Goal: Check status

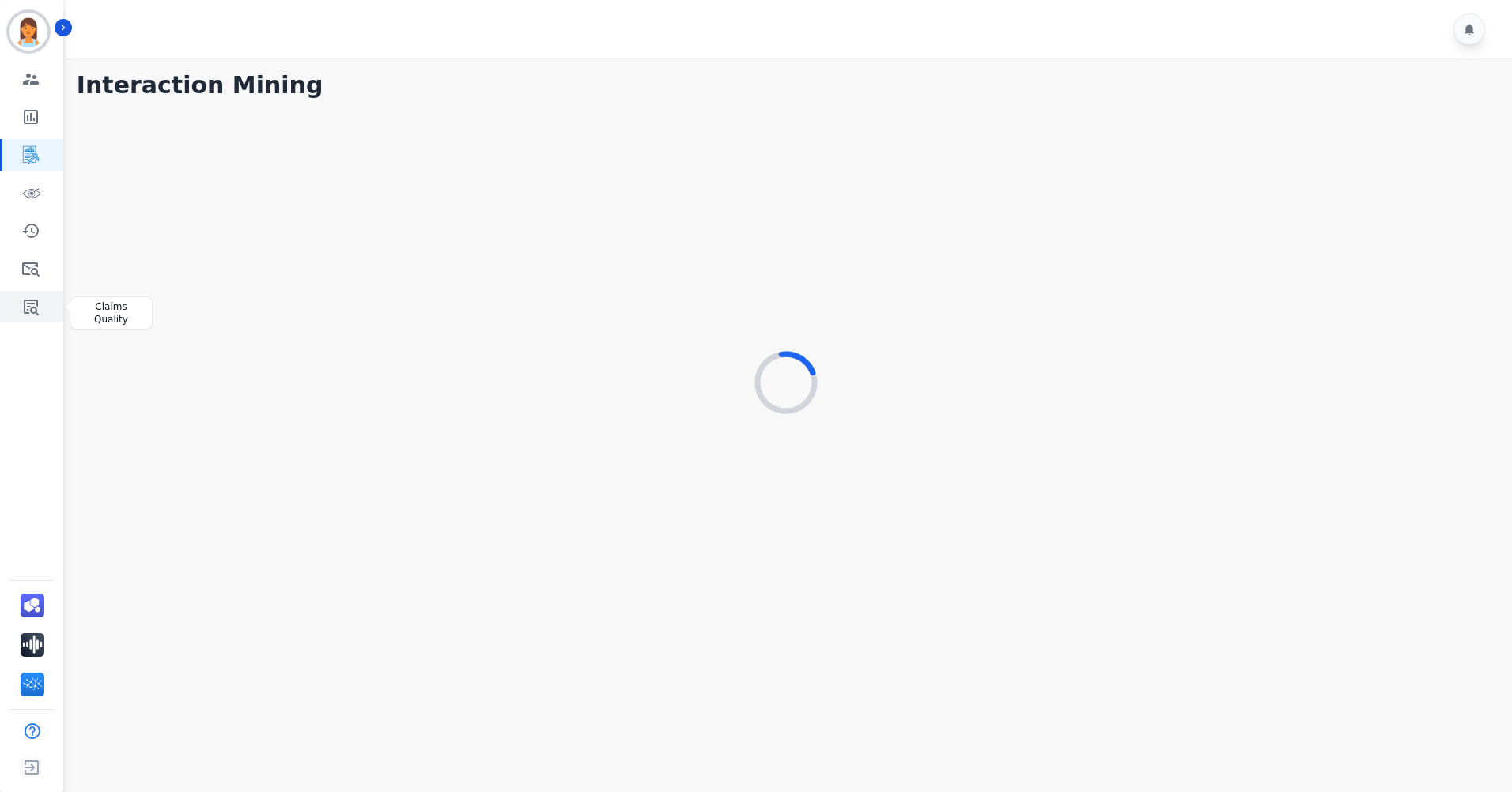
click at [32, 306] on icon "Sidebar" at bounding box center [30, 306] width 19 height 19
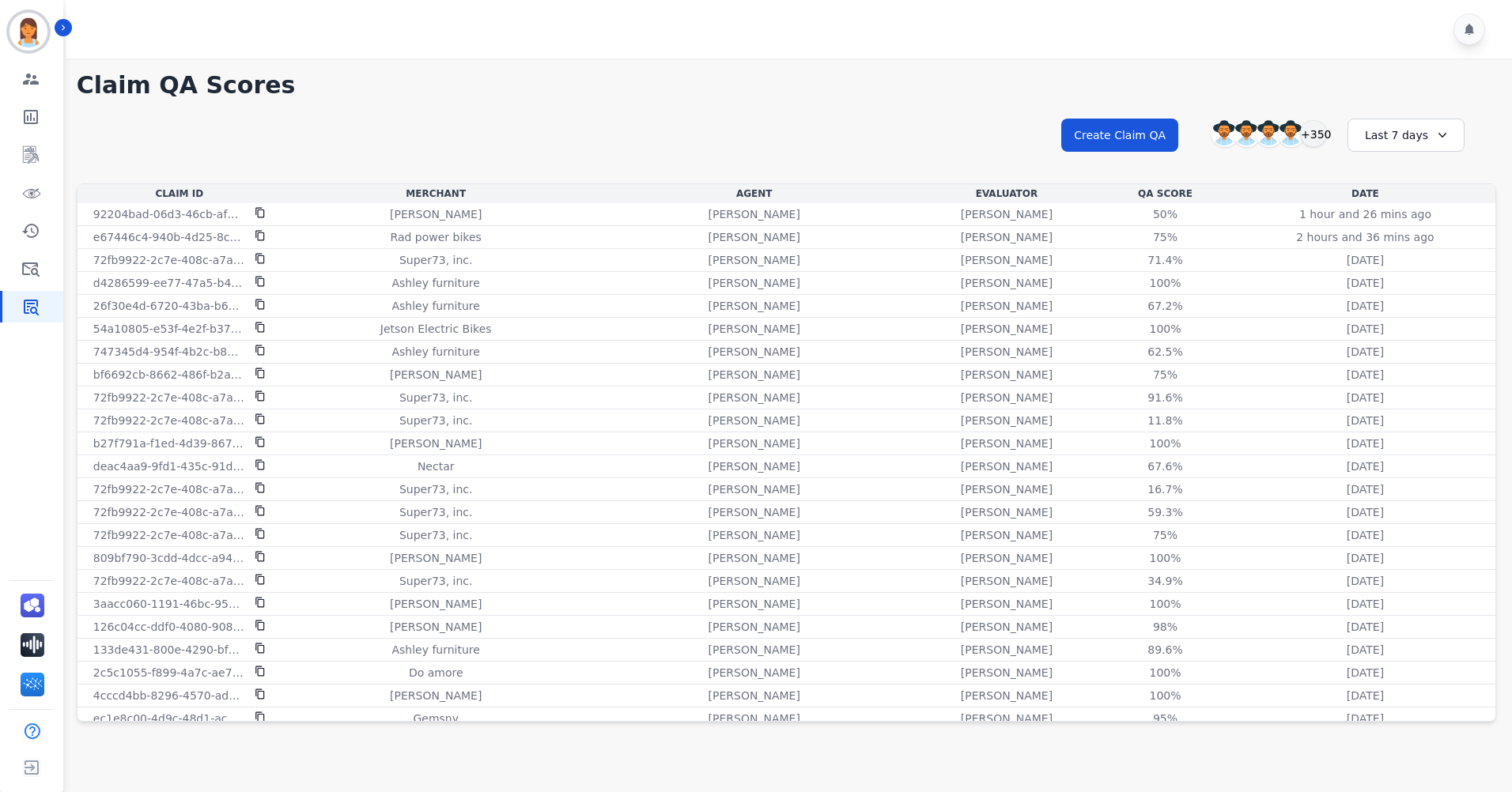
click at [819, 116] on div "**********" at bounding box center [786, 149] width 1419 height 68
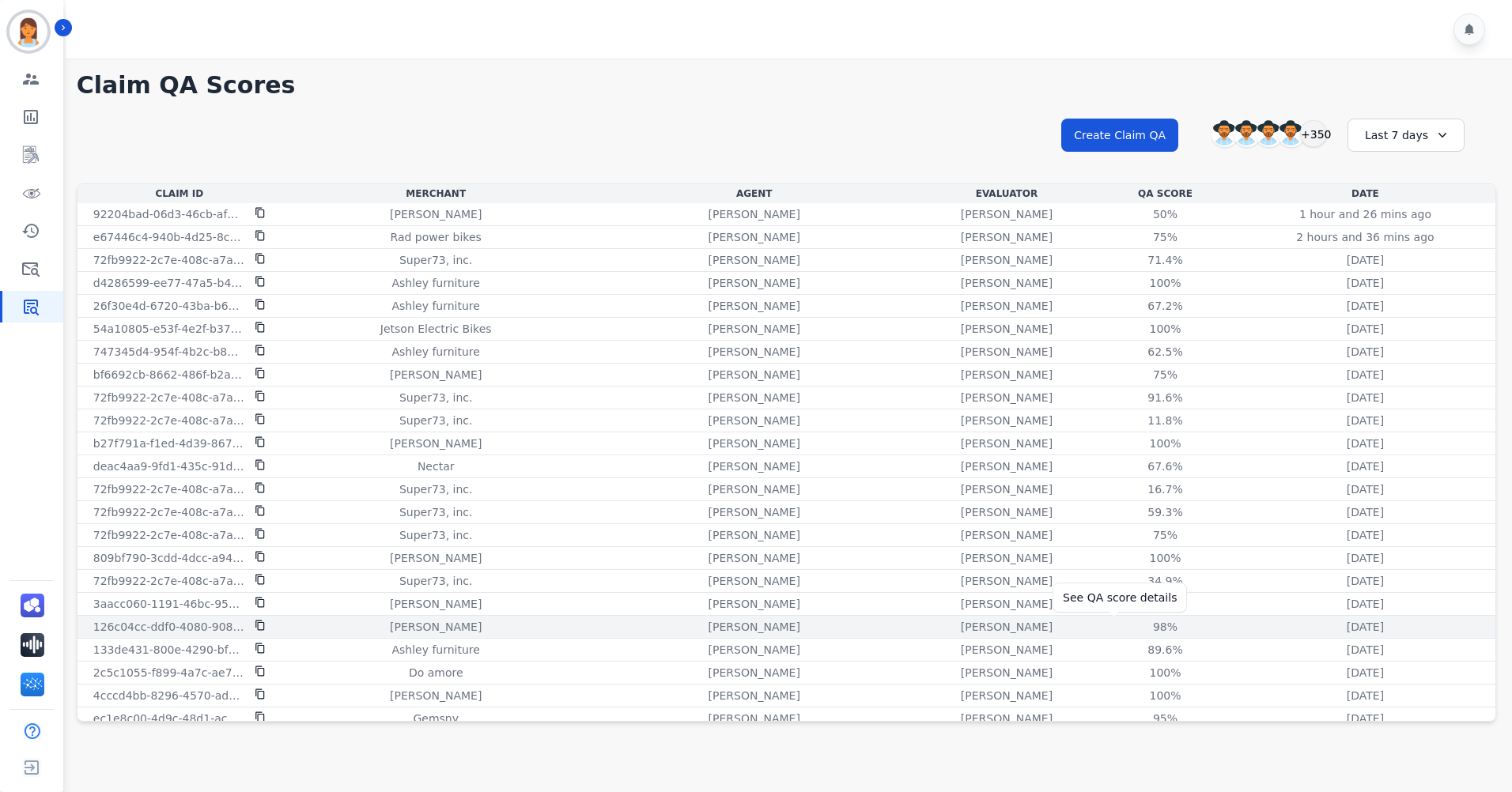
click at [1129, 629] on div "98%" at bounding box center [1164, 626] width 71 height 16
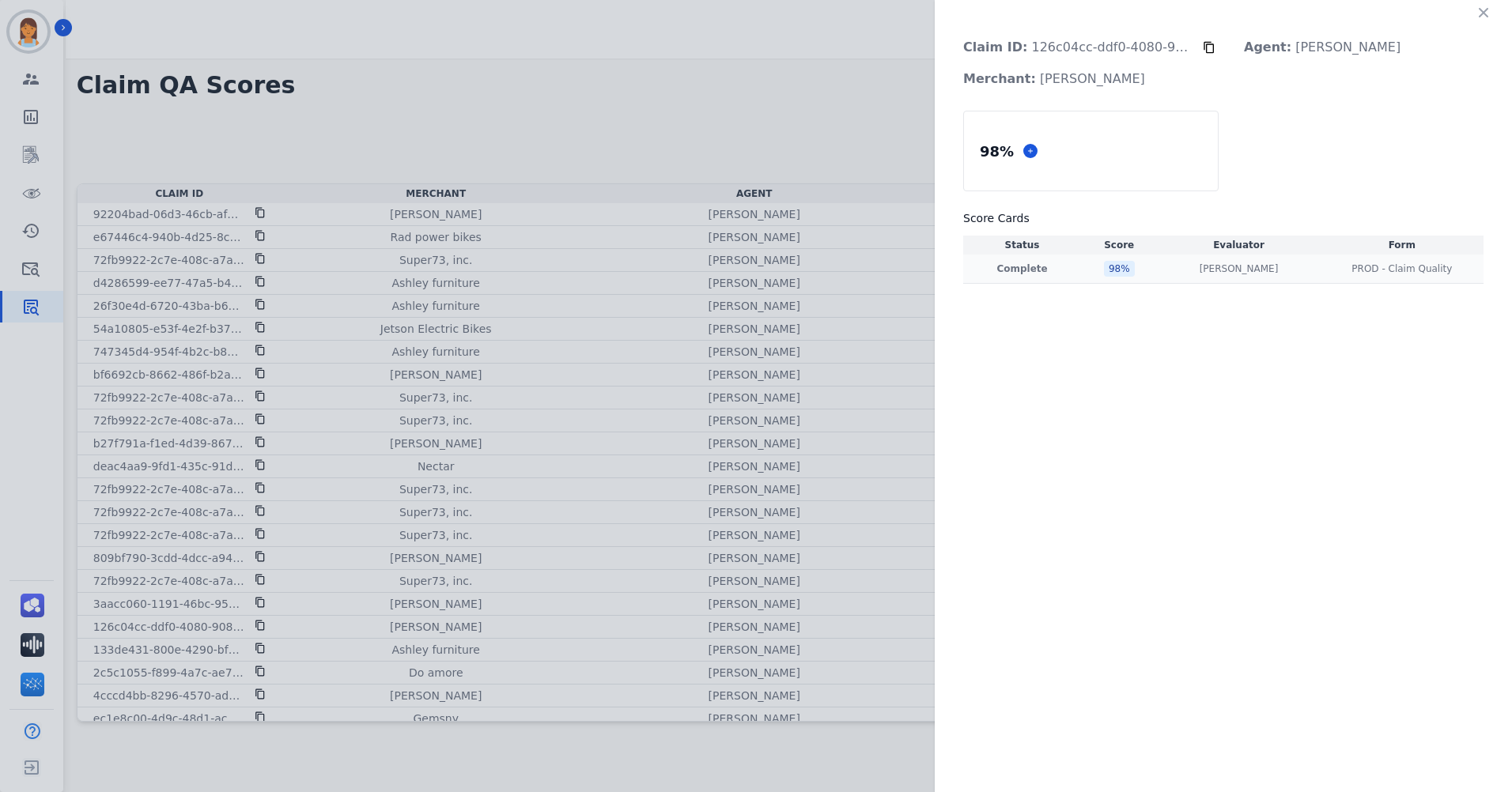
click at [1122, 276] on div "98 %" at bounding box center [1119, 269] width 31 height 16
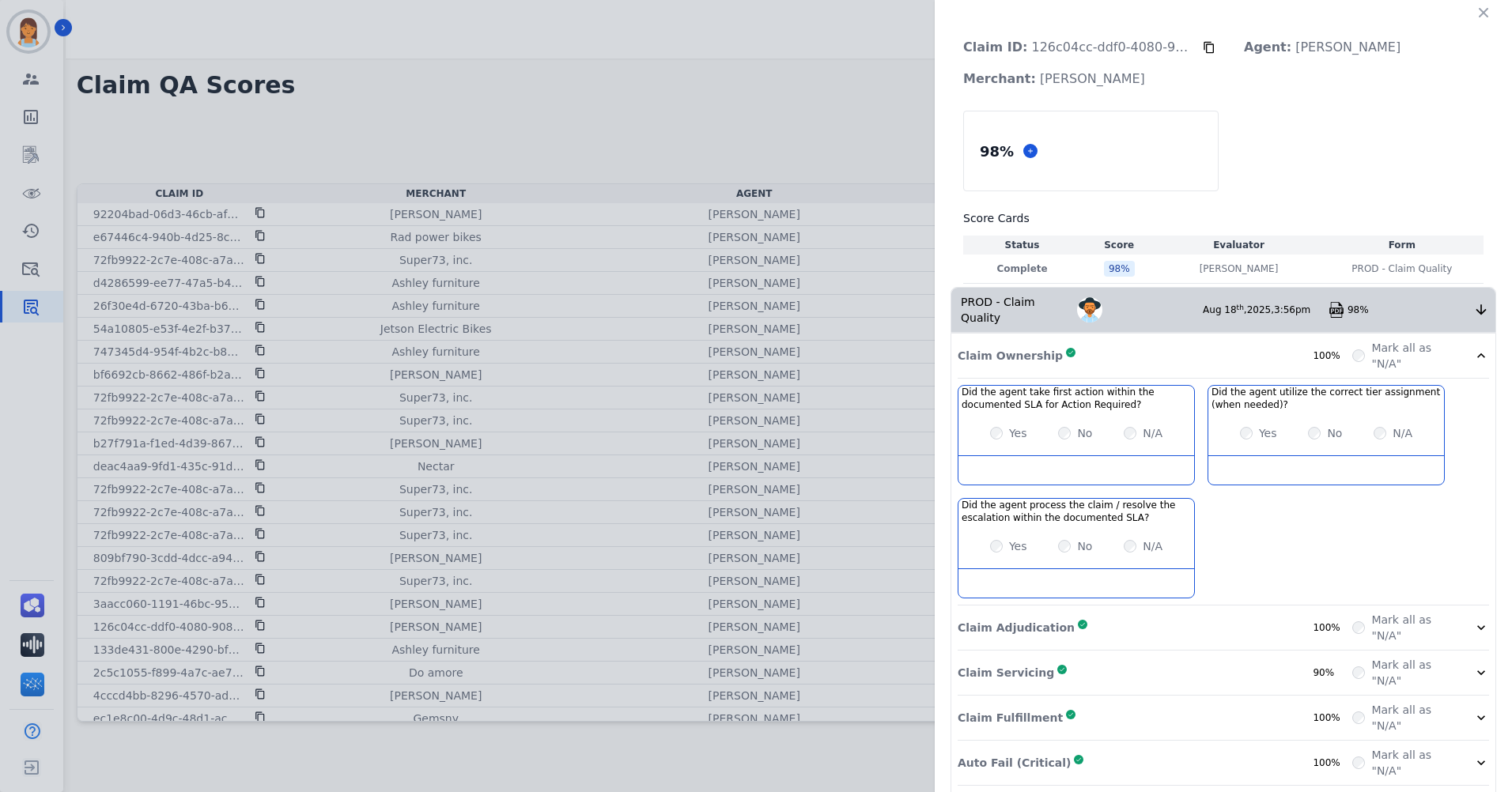
click at [1204, 50] on icon at bounding box center [1209, 48] width 11 height 12
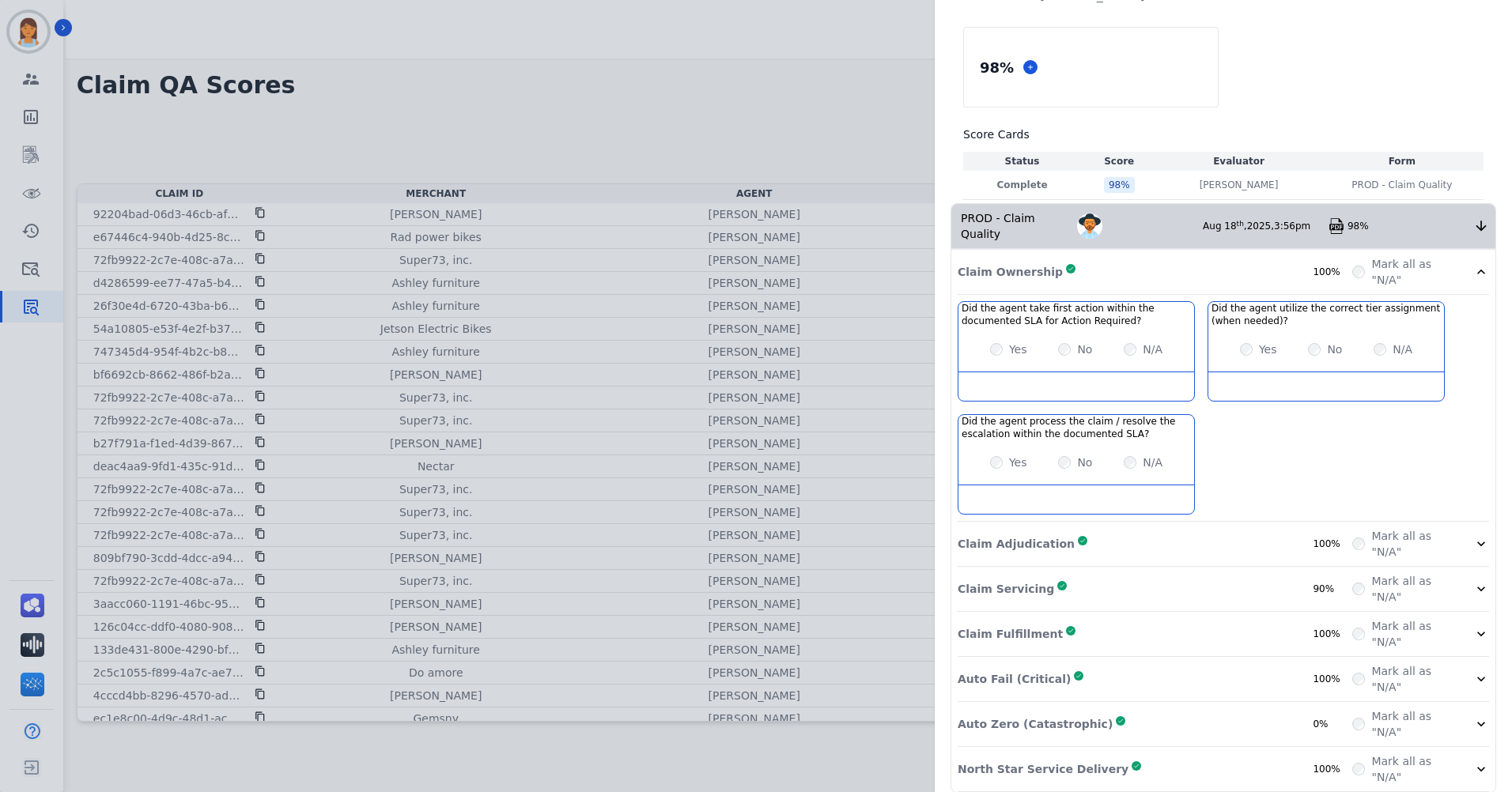
scroll to position [85, 0]
click at [1252, 519] on div "Did the agent take first action within the documented SLA for Action Required? …" at bounding box center [1223, 411] width 532 height 220
click at [1210, 527] on div "Claim Adjudication Complete 100%" at bounding box center [1155, 543] width 394 height 31
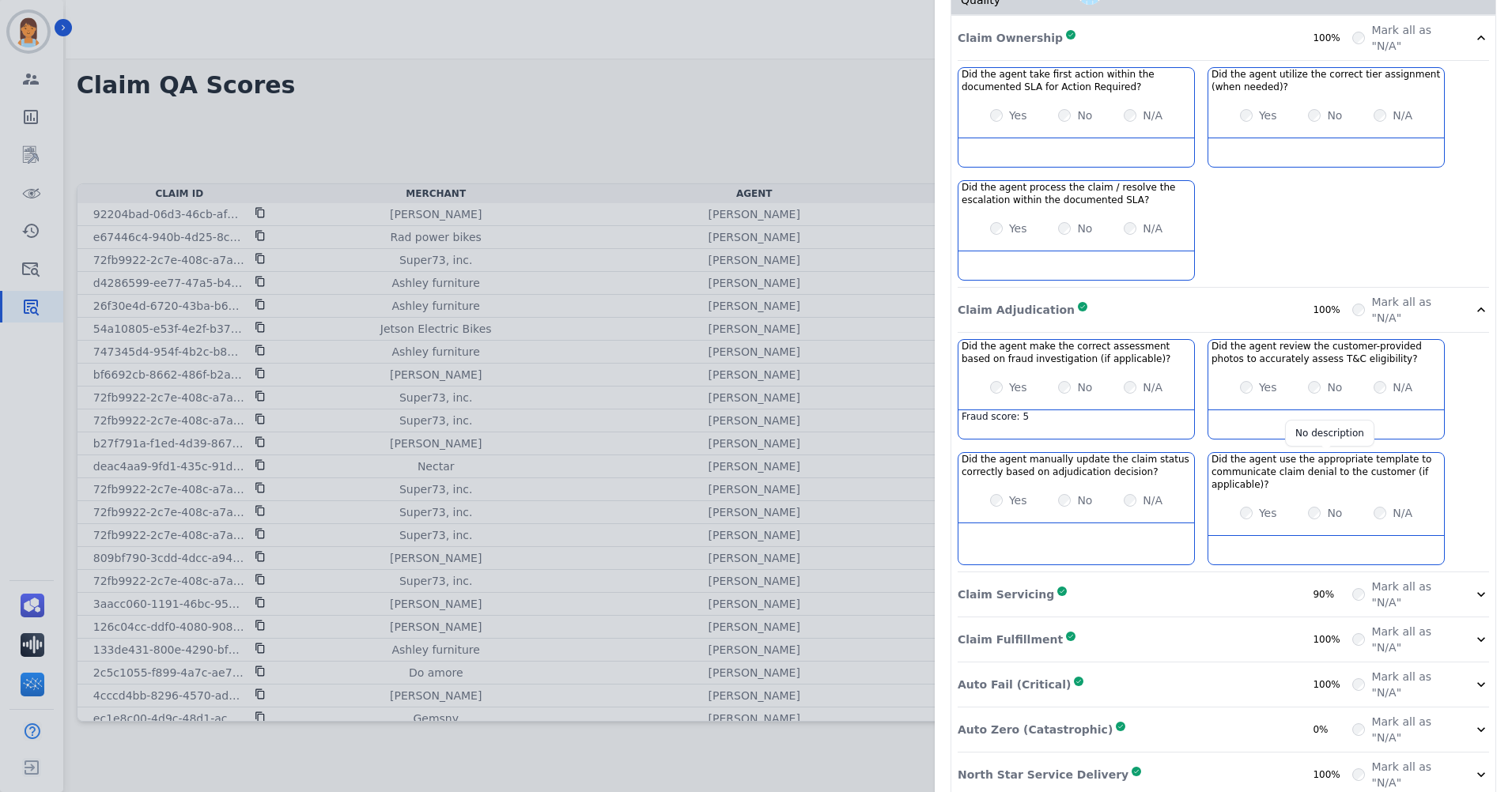
scroll to position [322, 0]
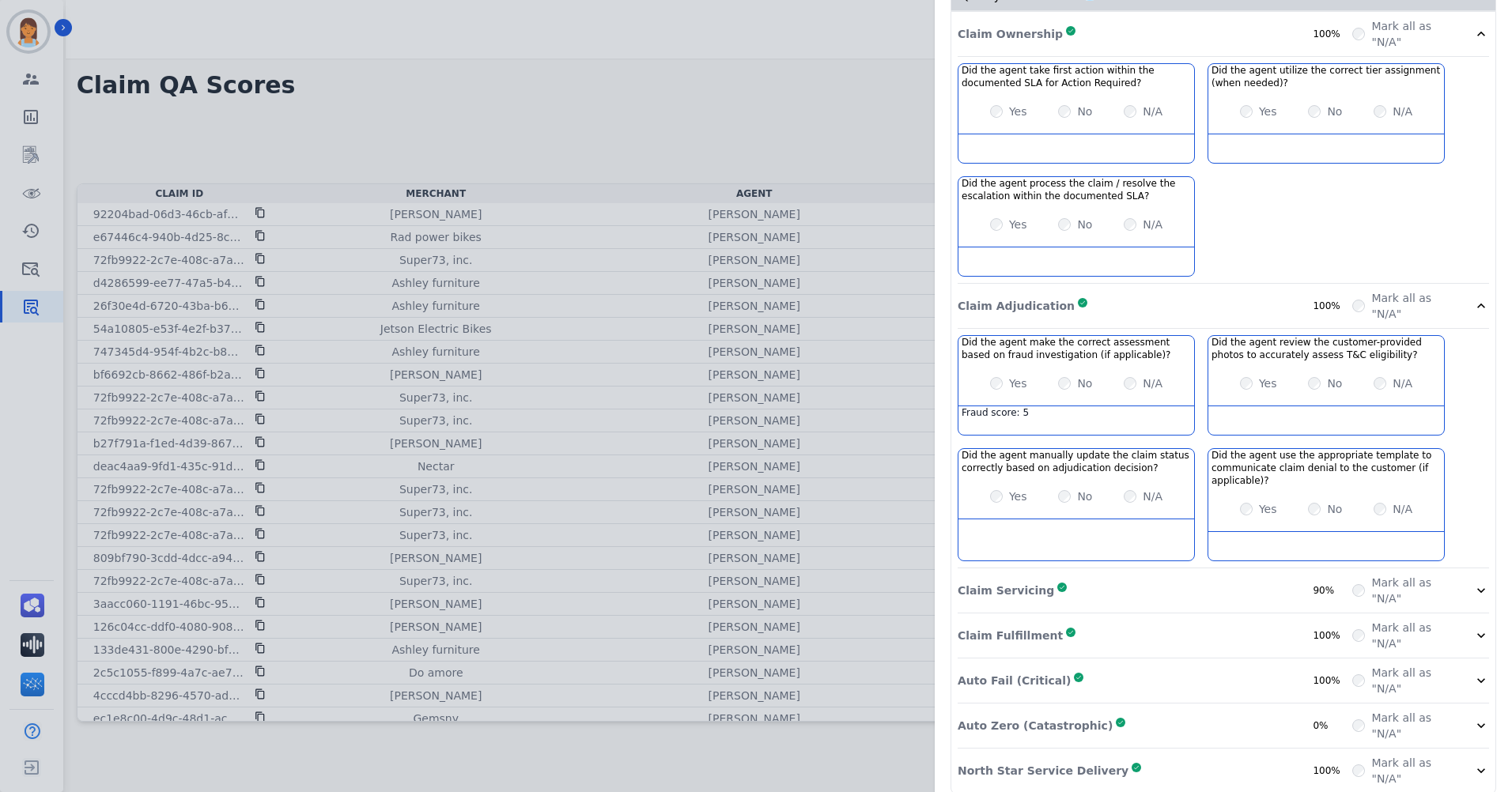
click at [1253, 582] on div "Claim Servicing Complete 90%" at bounding box center [1155, 591] width 394 height 31
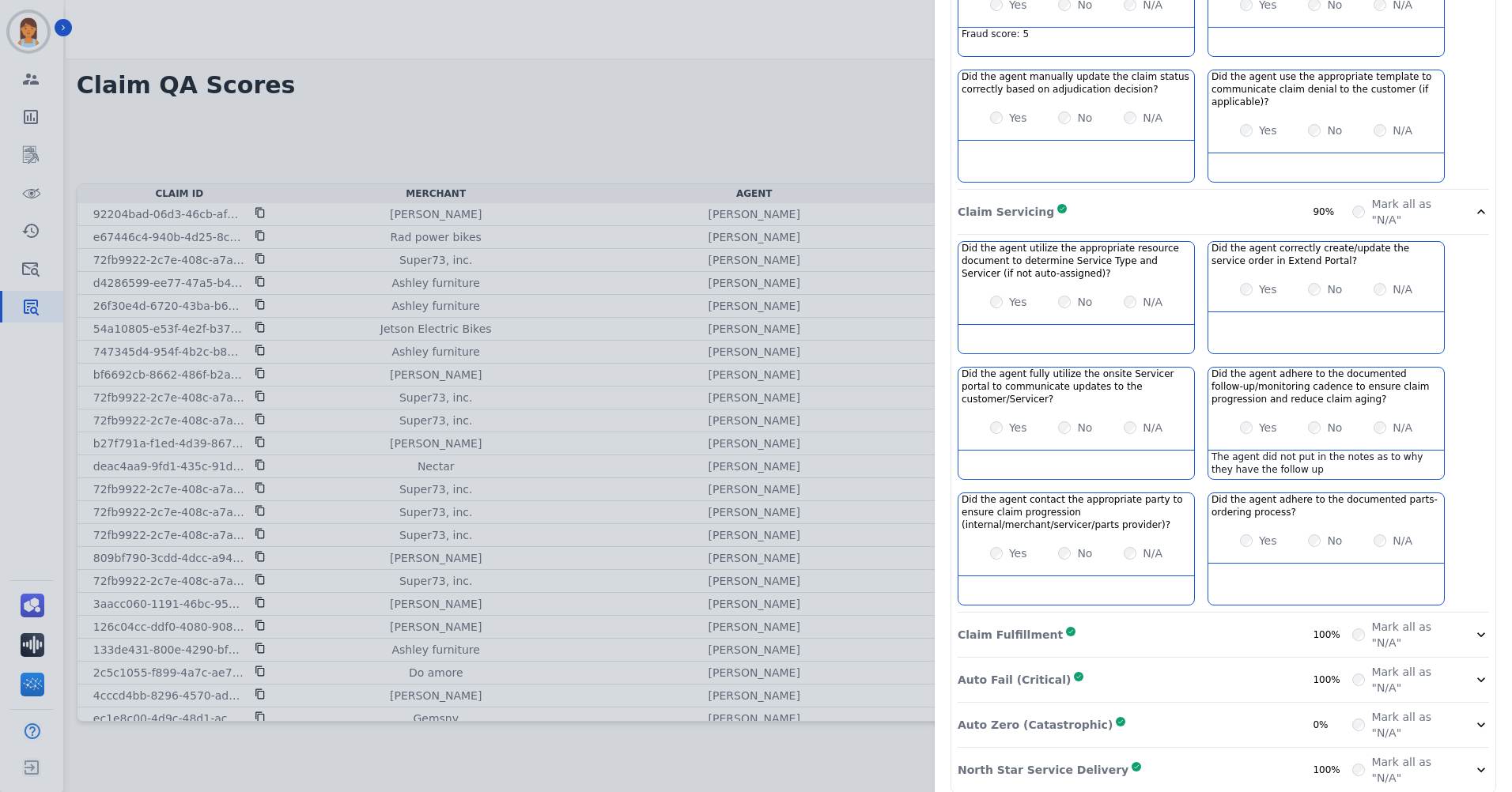
scroll to position [702, 0]
click at [1237, 619] on div "Claim Fulfillment Complete 100%" at bounding box center [1155, 633] width 394 height 31
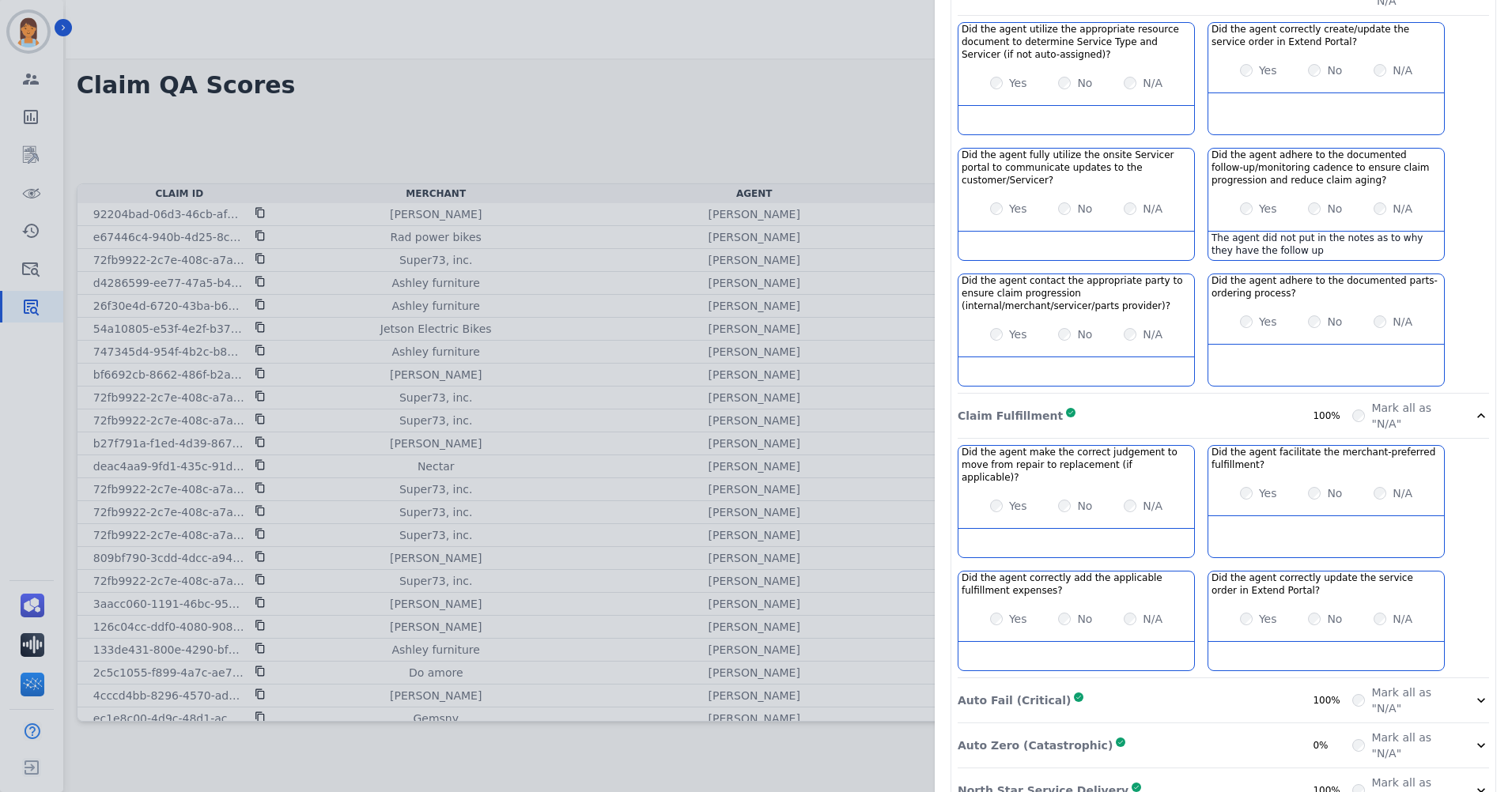
scroll to position [929, 0]
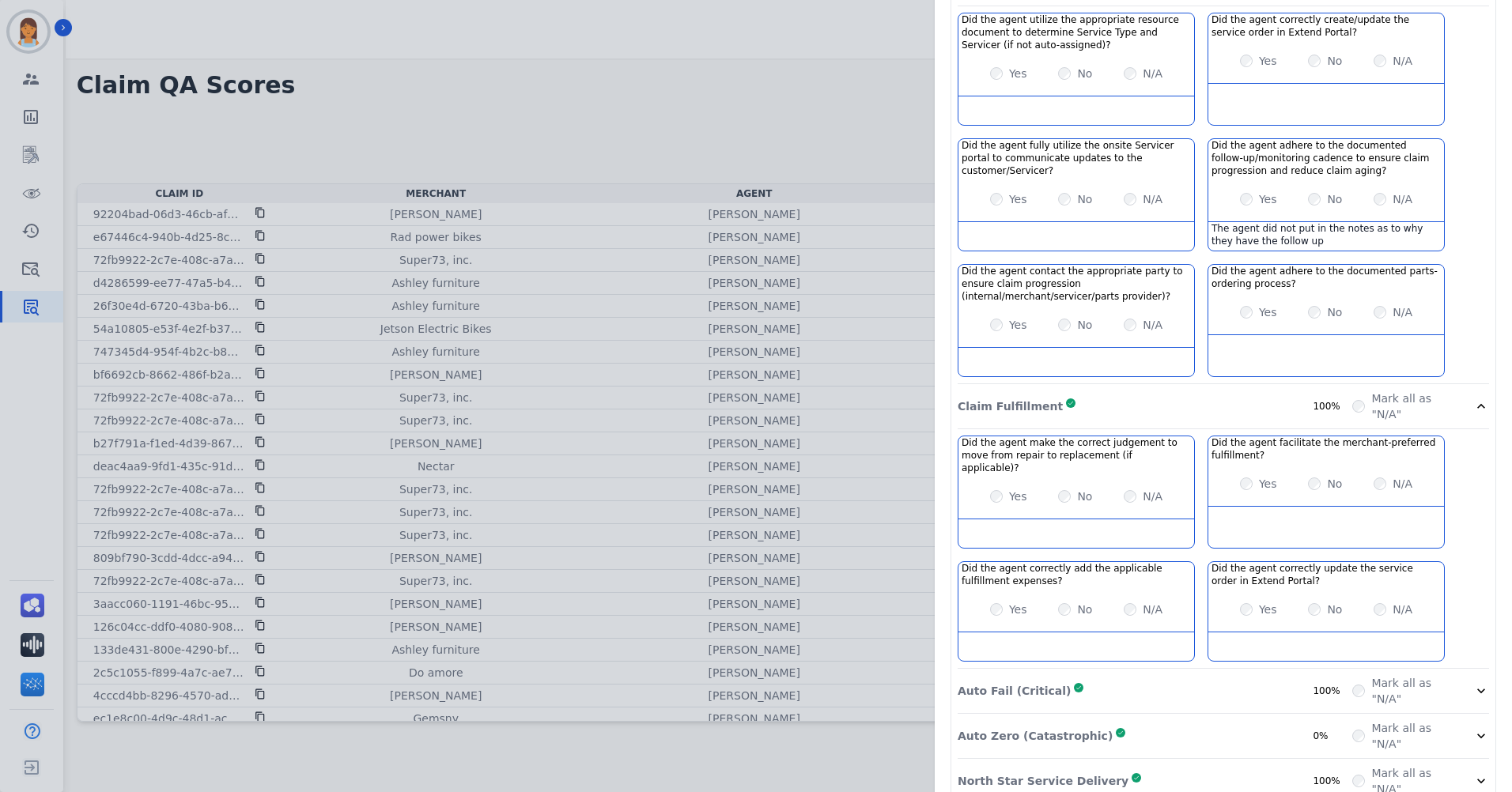
click at [1253, 675] on div "Auto Fail (Critical) Complete 100%" at bounding box center [1155, 691] width 394 height 31
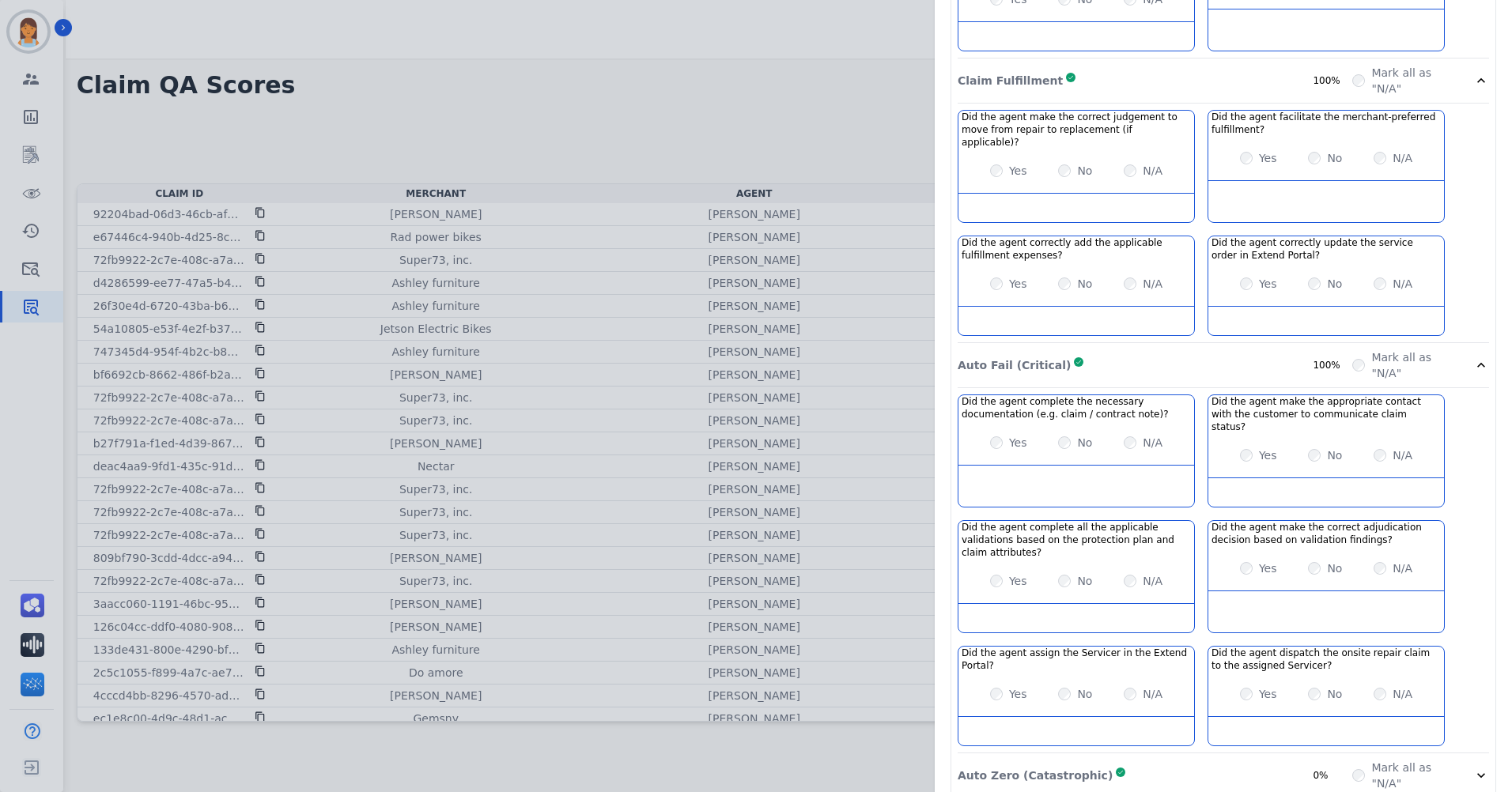
scroll to position [1269, 0]
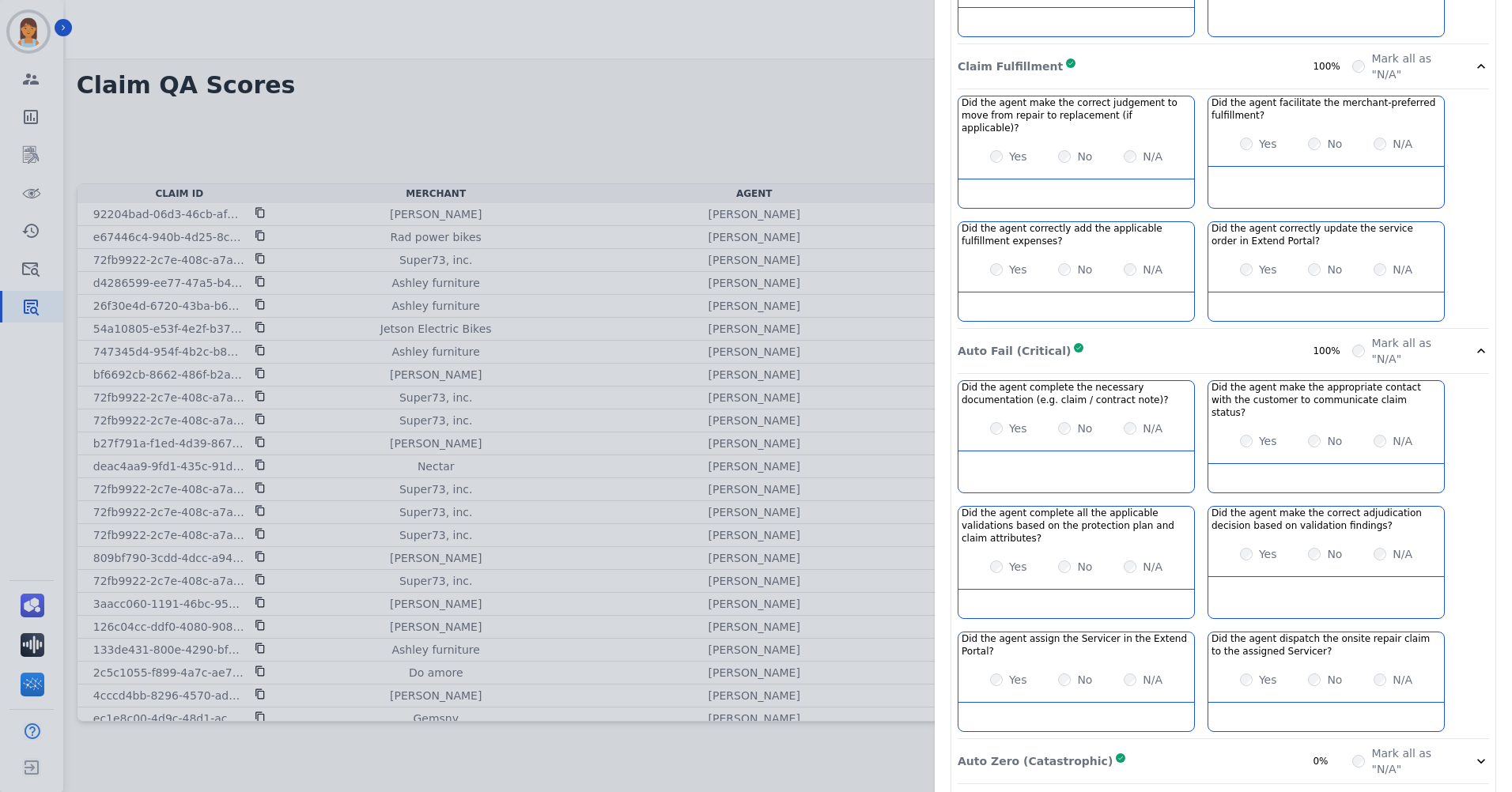
drag, startPoint x: 1210, startPoint y: 718, endPoint x: 1251, endPoint y: 663, distance: 68.6
click at [1211, 745] on div "Auto Zero (Catastrophic) Complete 0%" at bounding box center [1155, 761] width 394 height 31
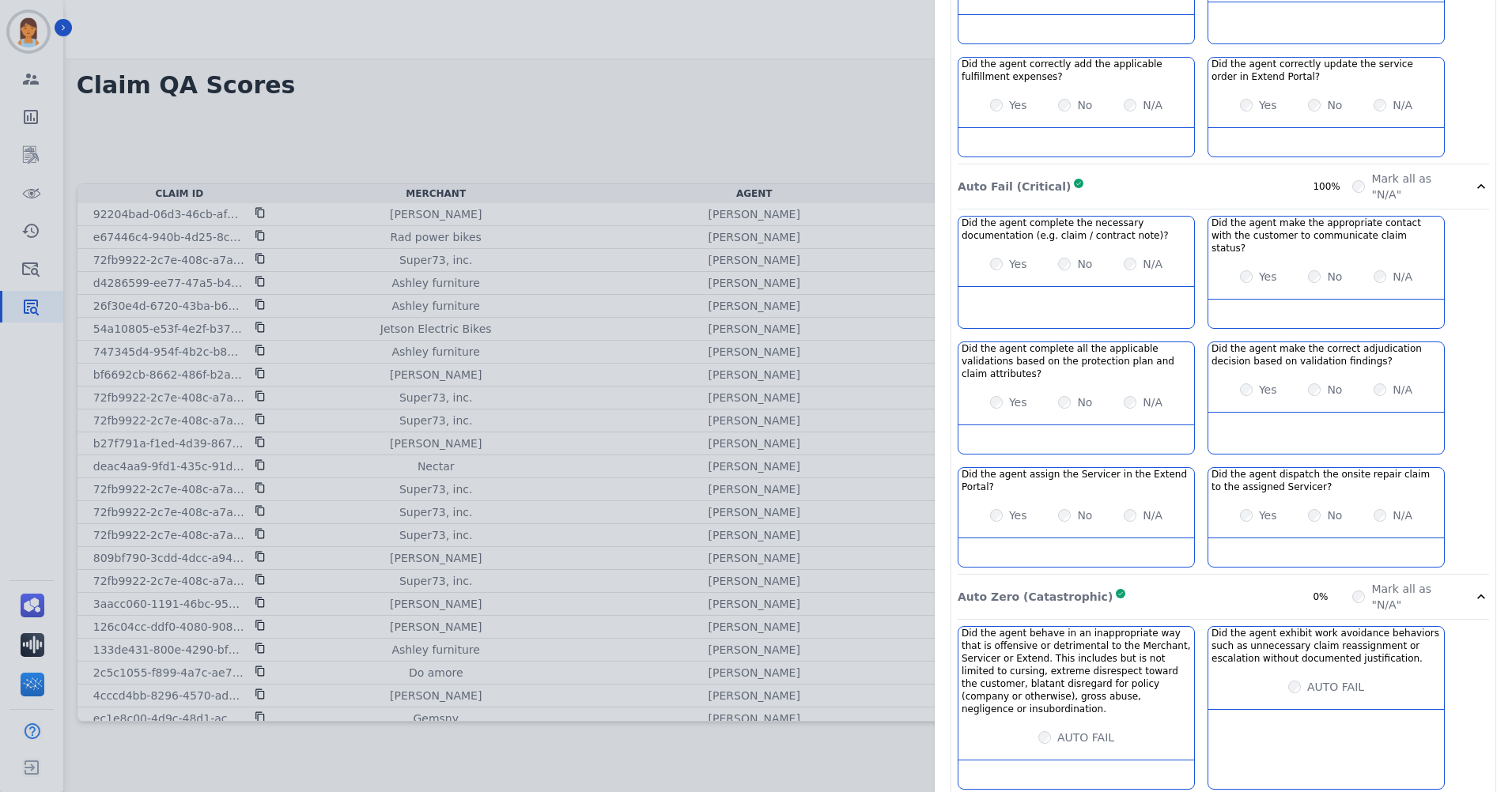
drag, startPoint x: 1235, startPoint y: 753, endPoint x: 1254, endPoint y: 689, distance: 66.8
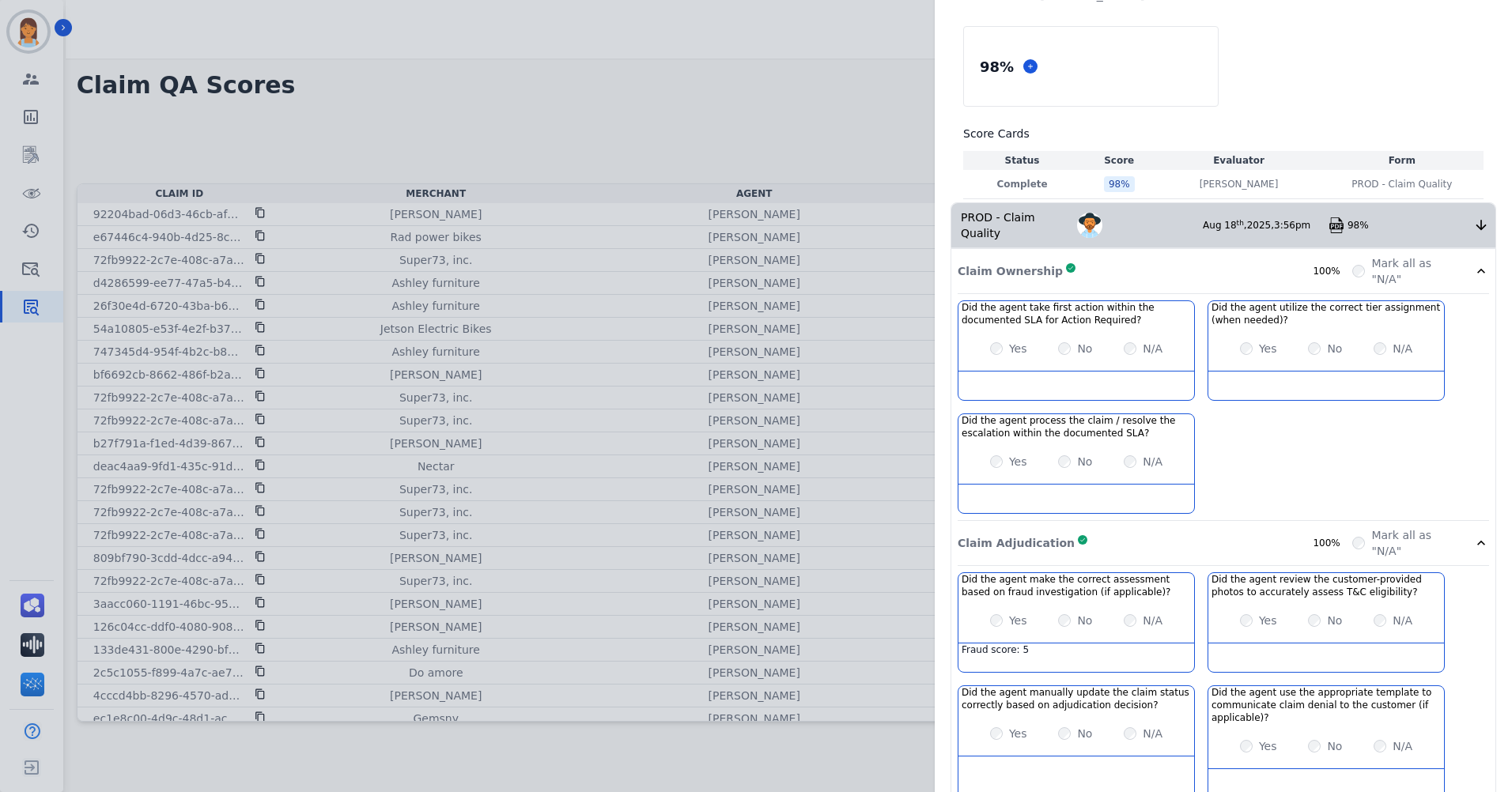
scroll to position [0, 0]
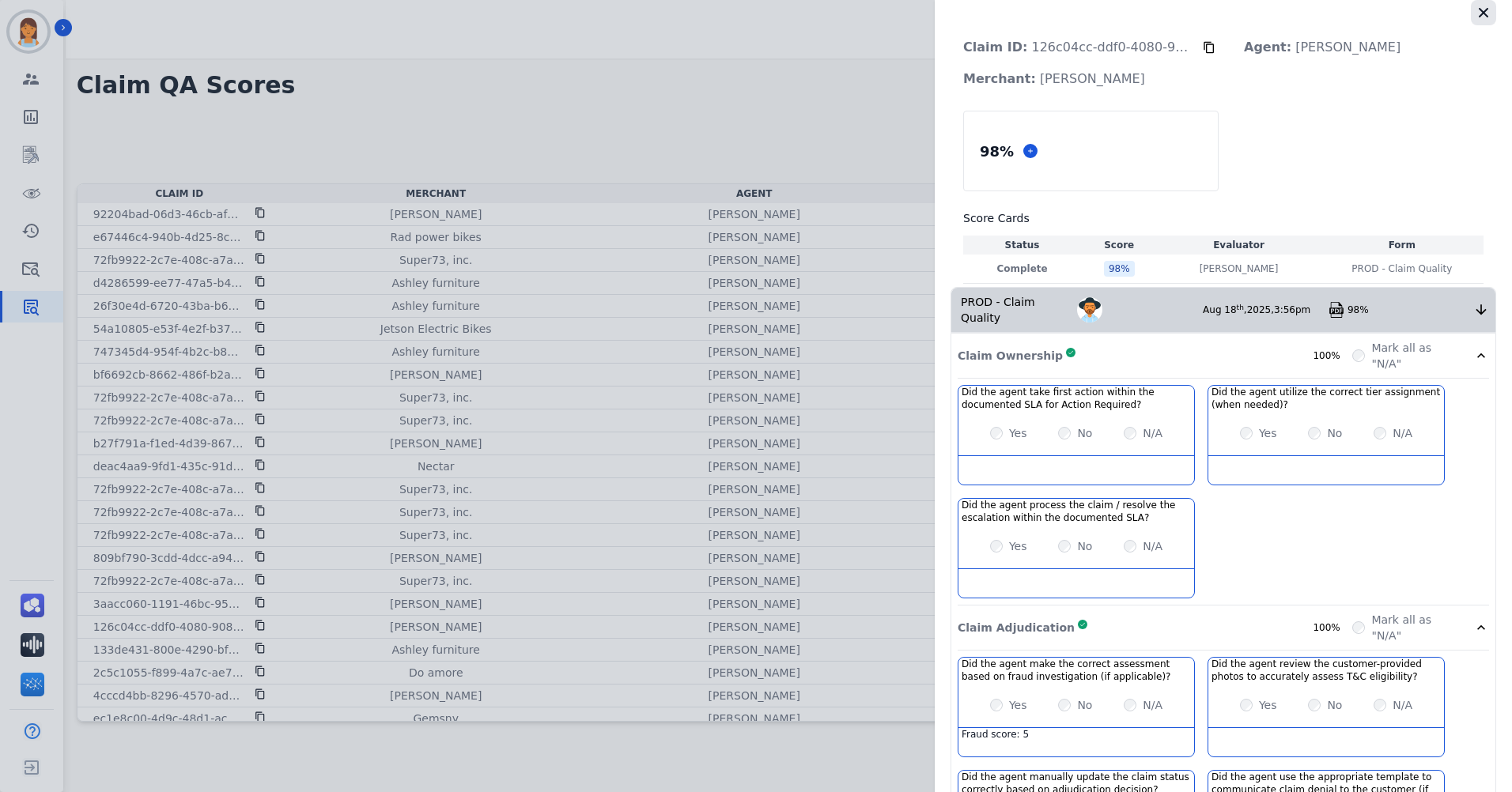
click at [1484, 14] on icon "button" at bounding box center [1483, 12] width 16 height 16
